Goal: Find specific page/section: Find specific page/section

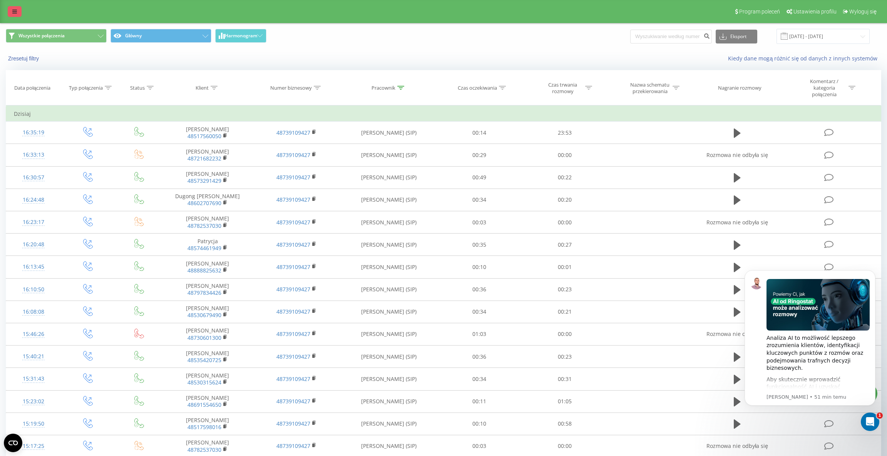
click at [10, 15] on link at bounding box center [15, 11] width 14 height 11
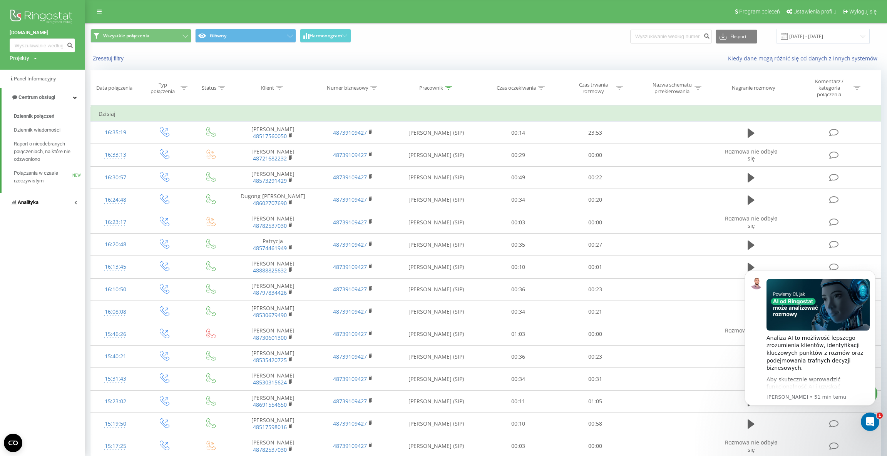
click at [37, 200] on span "Analityka" at bounding box center [28, 202] width 21 height 6
click at [52, 162] on span "Raporty Looker Studio" at bounding box center [38, 163] width 49 height 8
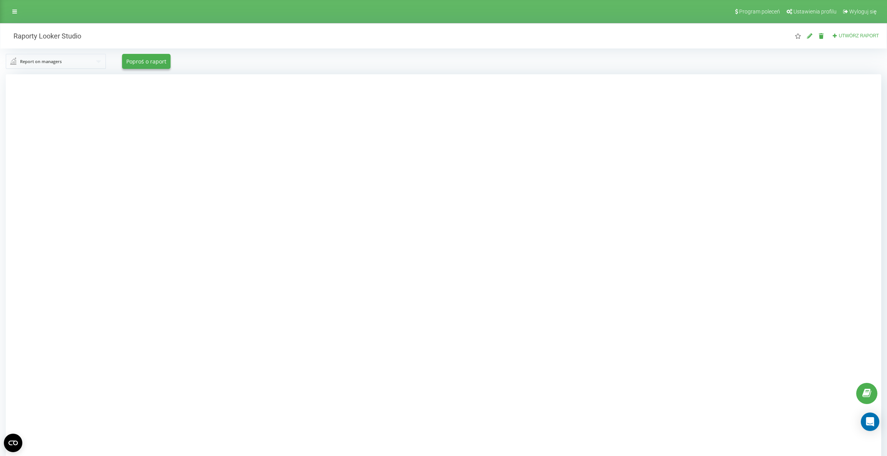
click at [220, 145] on div at bounding box center [444, 302] width 876 height 456
